Goal: Task Accomplishment & Management: Manage account settings

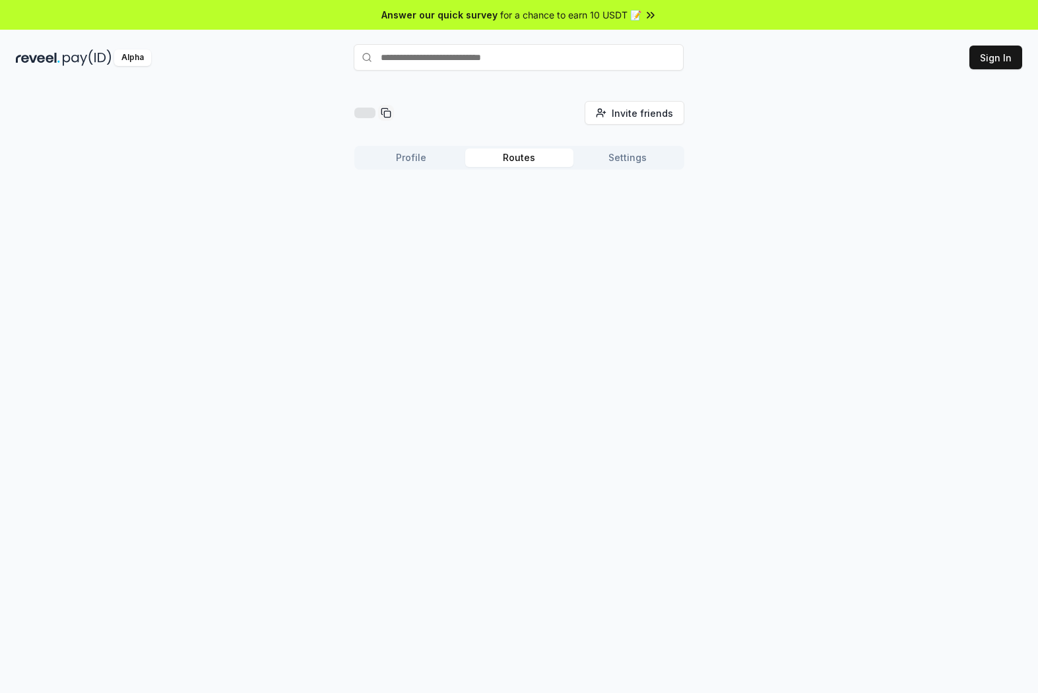
click at [530, 163] on button "Routes" at bounding box center [519, 157] width 108 height 18
click at [440, 163] on button "Profile" at bounding box center [411, 157] width 108 height 18
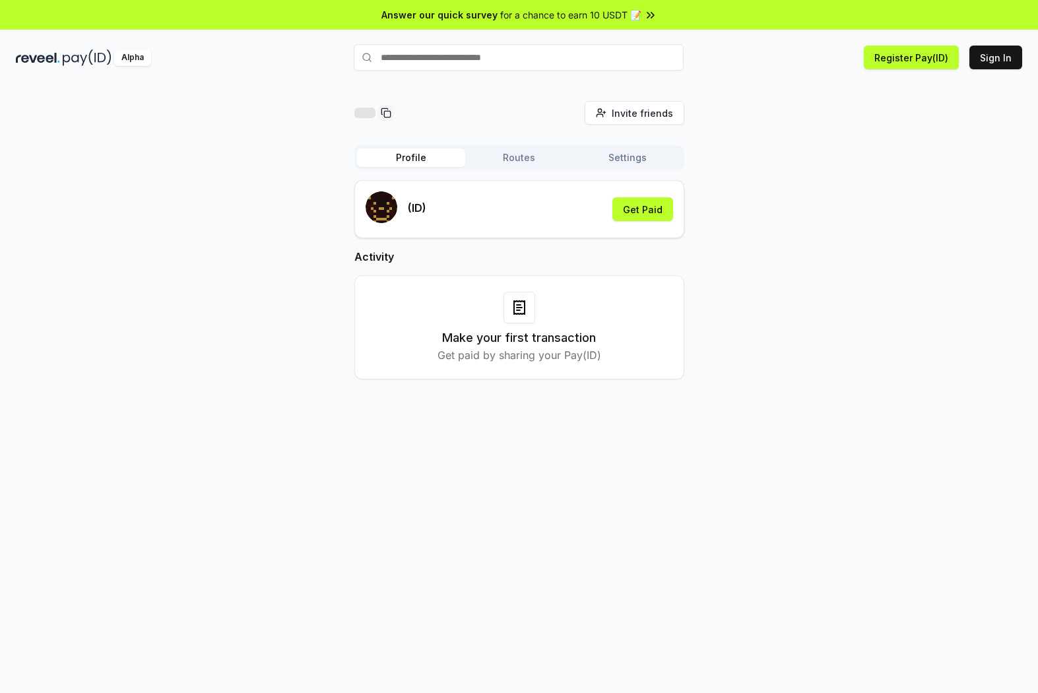
click at [548, 315] on div "Make your first transaction Get paid by sharing your Pay(ID)" at bounding box center [519, 327] width 297 height 71
click at [529, 314] on div at bounding box center [520, 308] width 32 height 32
click at [509, 305] on div at bounding box center [520, 308] width 32 height 32
click at [583, 360] on p "Get paid by sharing your Pay(ID)" at bounding box center [520, 355] width 164 height 16
click at [538, 147] on div "Profile Routes Settings" at bounding box center [519, 158] width 330 height 24
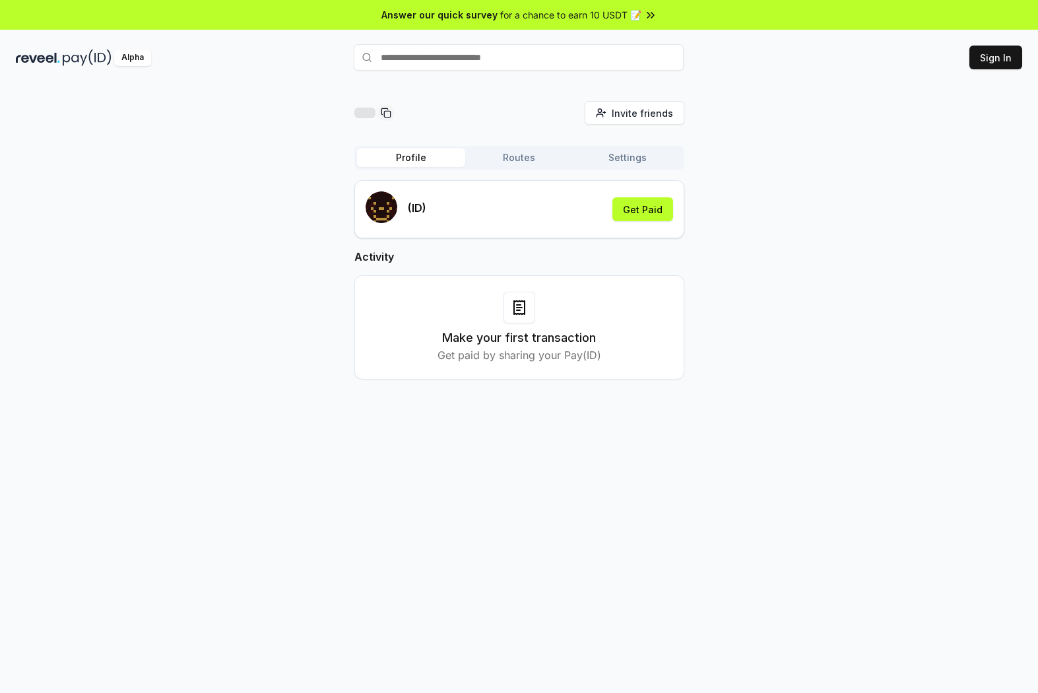
click at [545, 157] on button "Routes" at bounding box center [519, 157] width 108 height 18
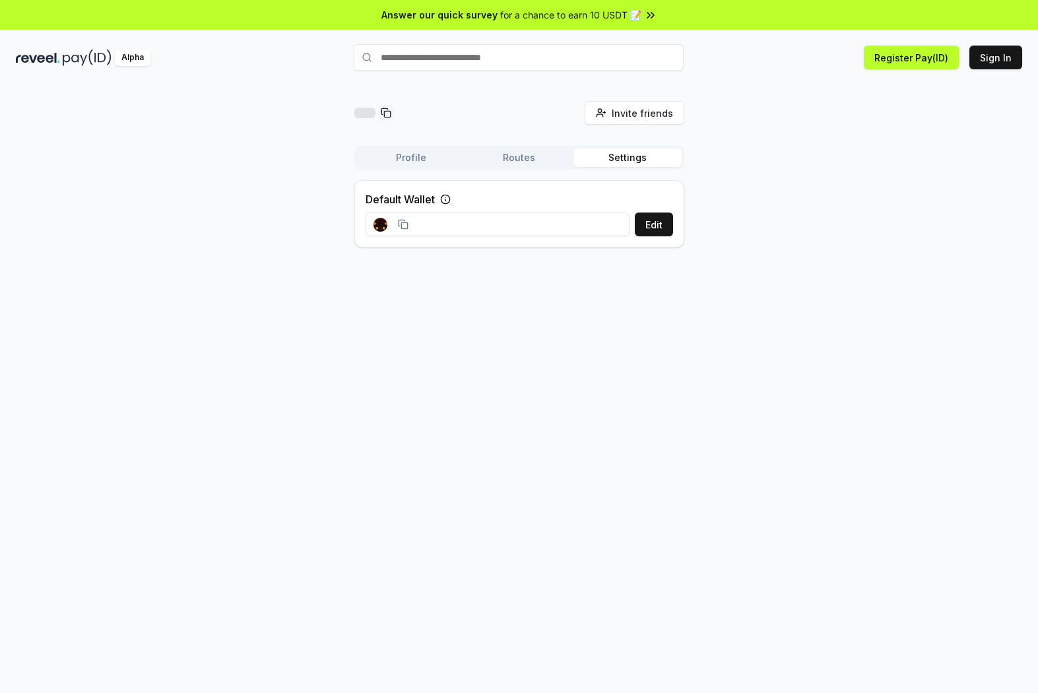
click at [647, 164] on button "Settings" at bounding box center [628, 157] width 108 height 18
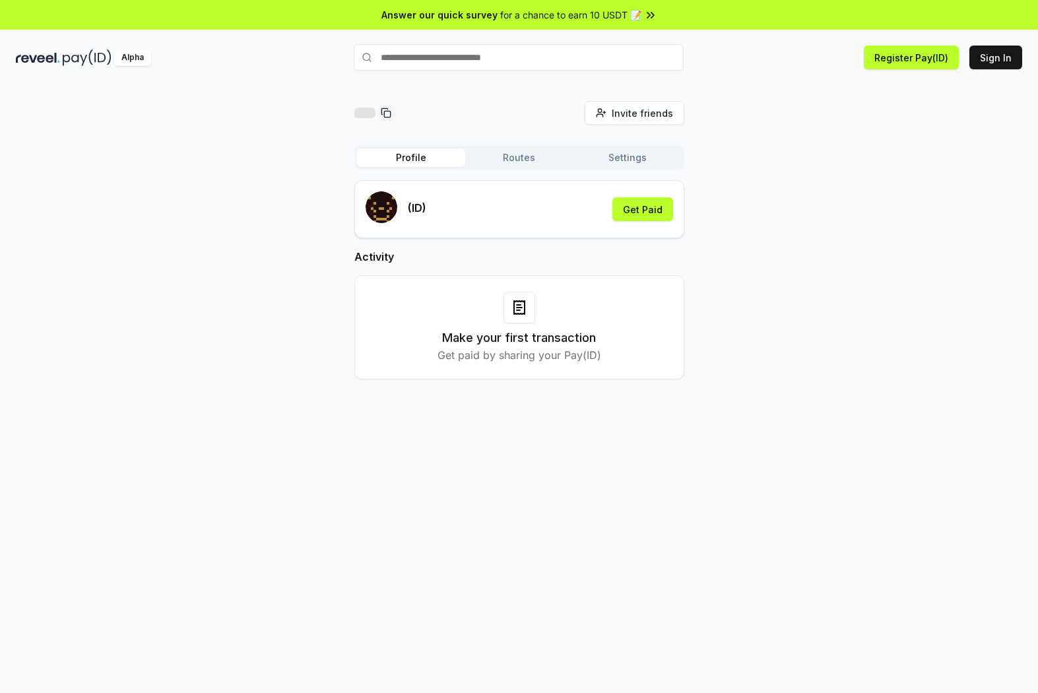
click at [411, 155] on button "Profile" at bounding box center [411, 157] width 108 height 18
click at [1003, 58] on button "Sign In" at bounding box center [995, 58] width 53 height 24
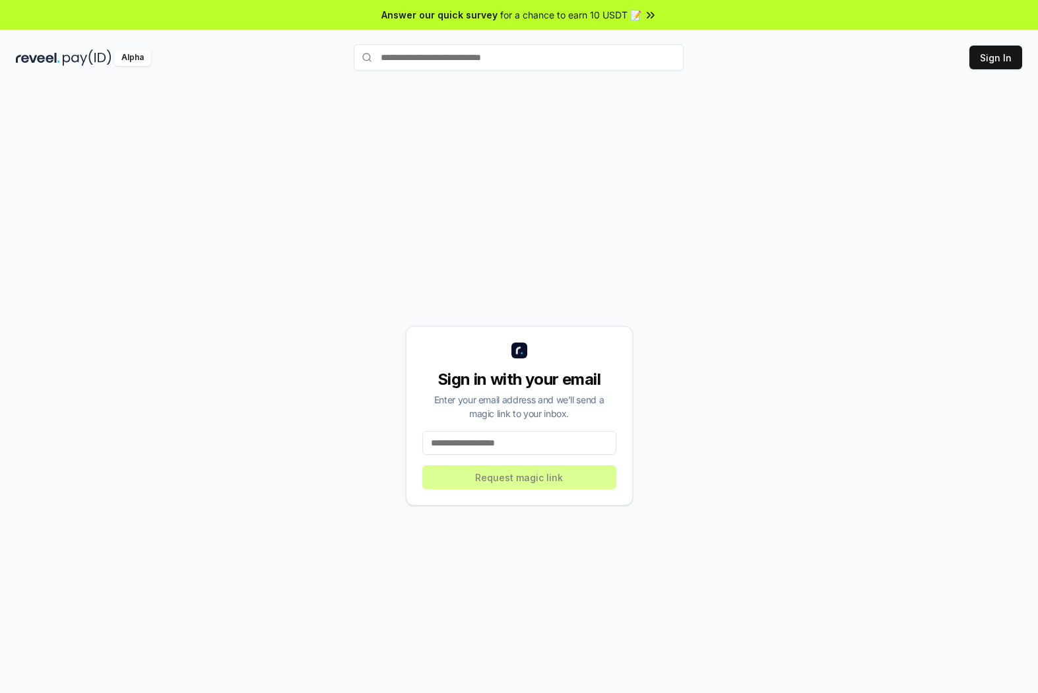
click at [556, 443] on input at bounding box center [519, 443] width 194 height 24
